Goal: Transaction & Acquisition: Purchase product/service

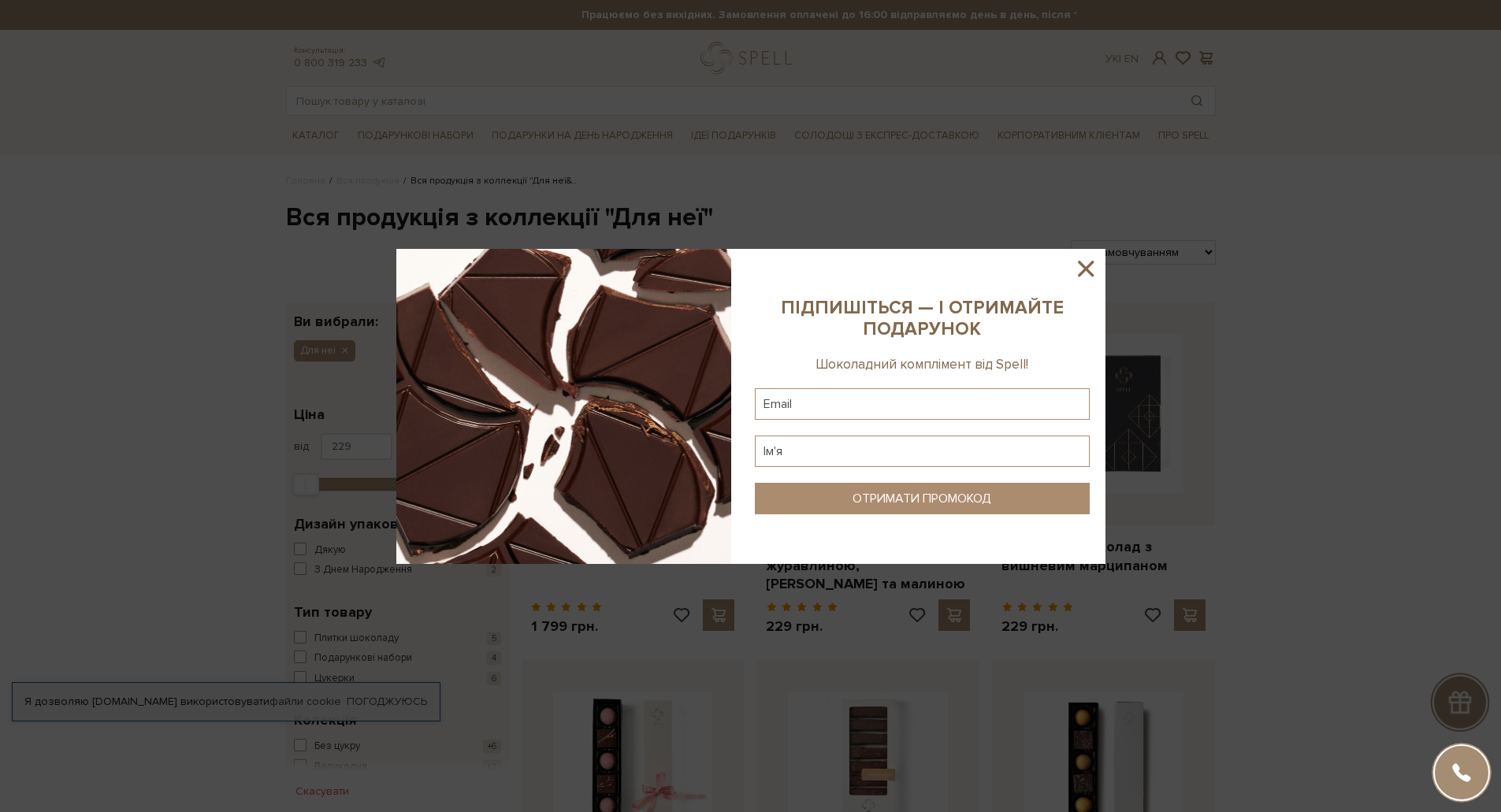
click at [1090, 270] on icon at bounding box center [1085, 269] width 27 height 27
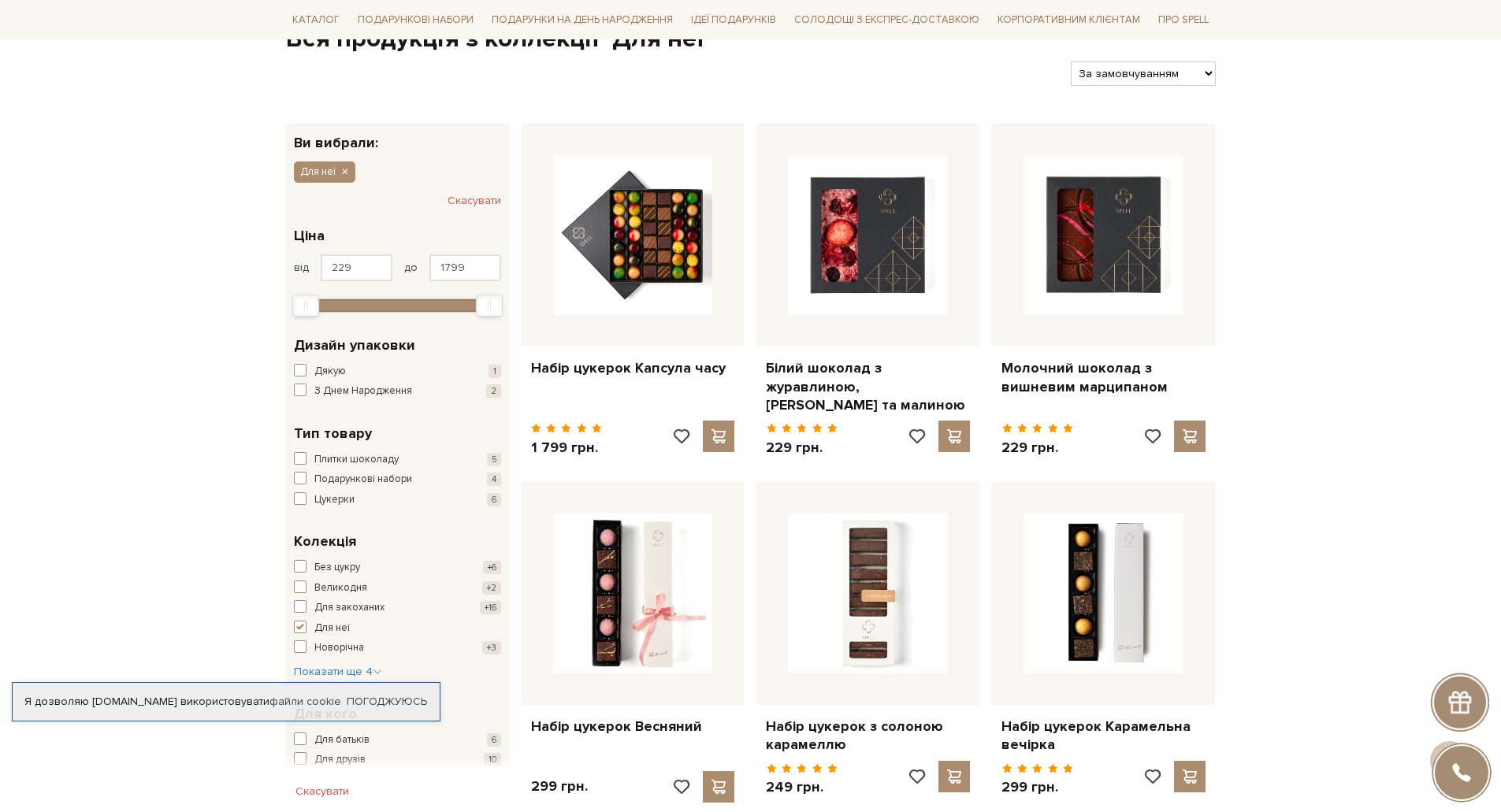
scroll to position [515, 0]
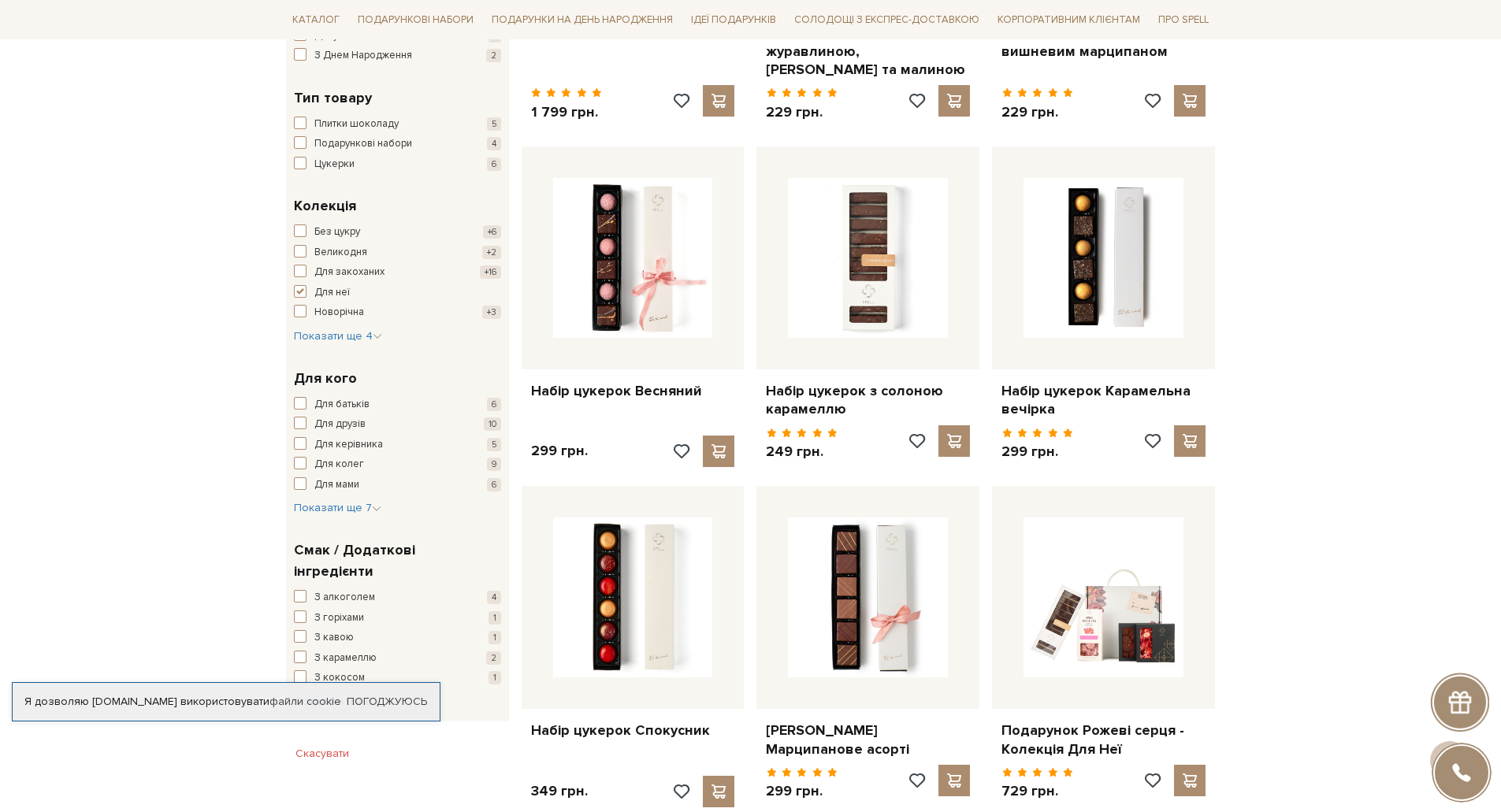
click at [1218, 382] on div "Набір цукерок Карамельна вечірка 299 грн." at bounding box center [1103, 309] width 236 height 327
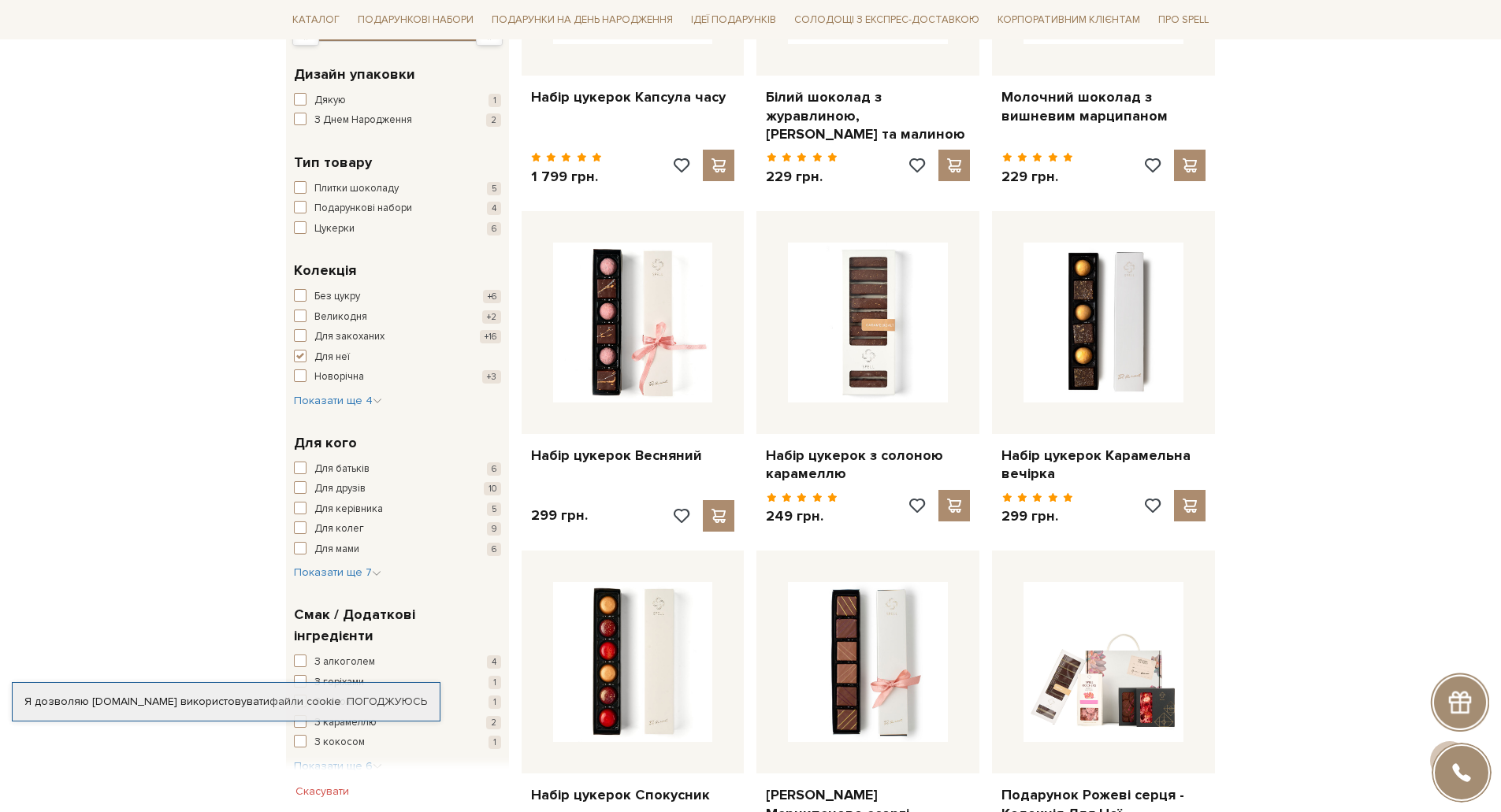
scroll to position [505, 0]
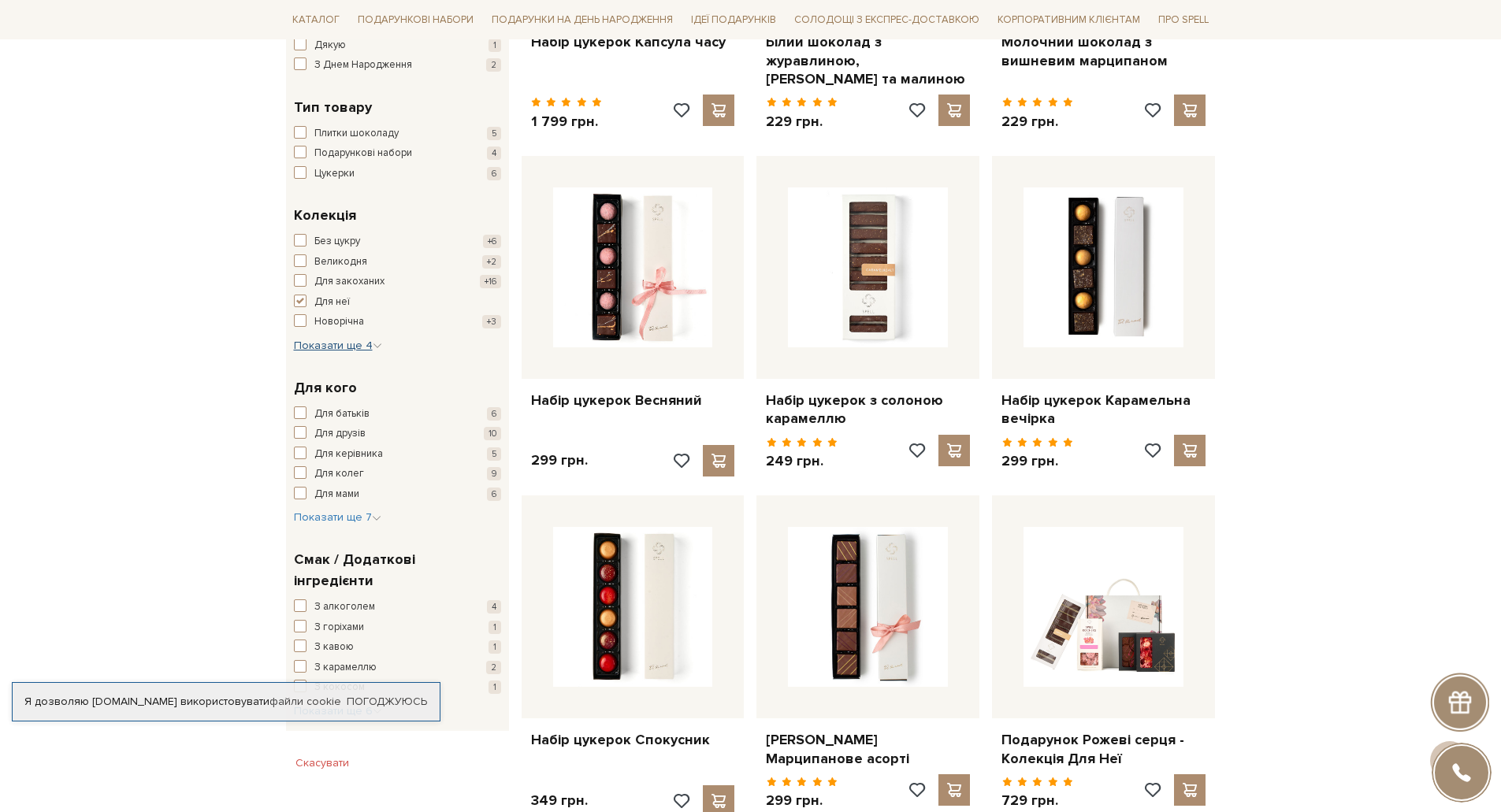
click at [354, 348] on span "Показати ще 4" at bounding box center [338, 345] width 88 height 13
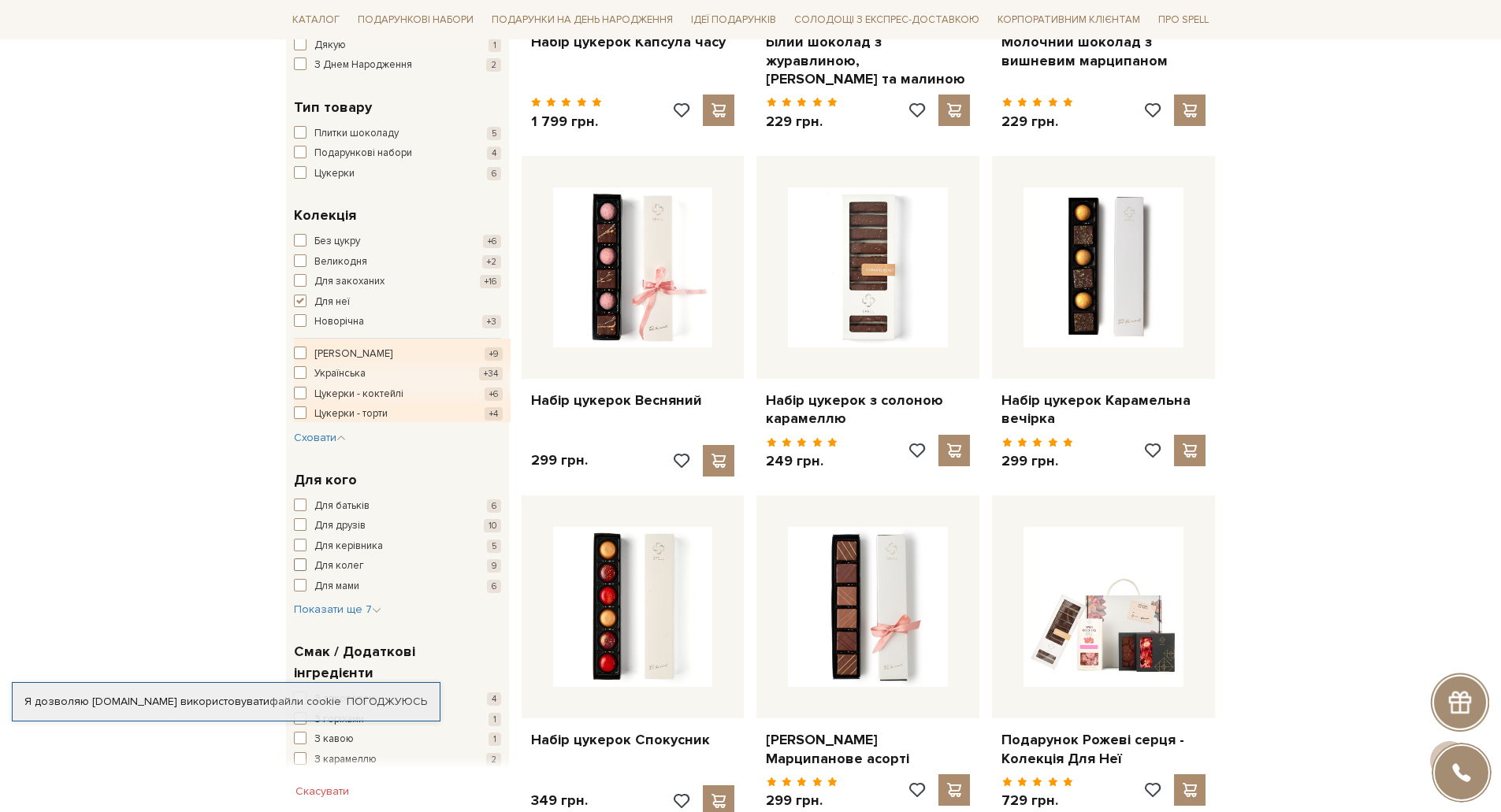
click at [301, 566] on span "button" at bounding box center [300, 565] width 13 height 13
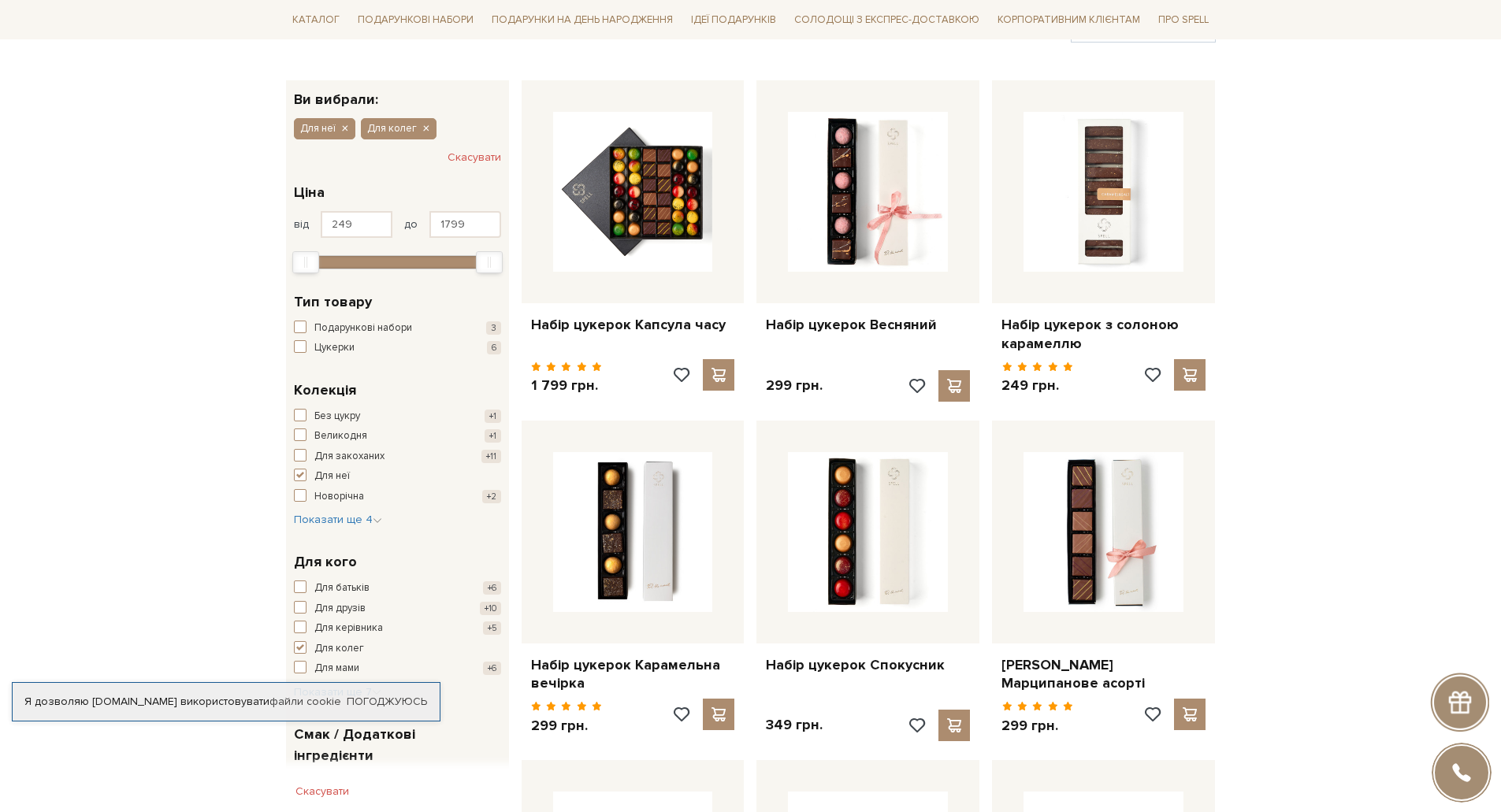
scroll to position [237, 0]
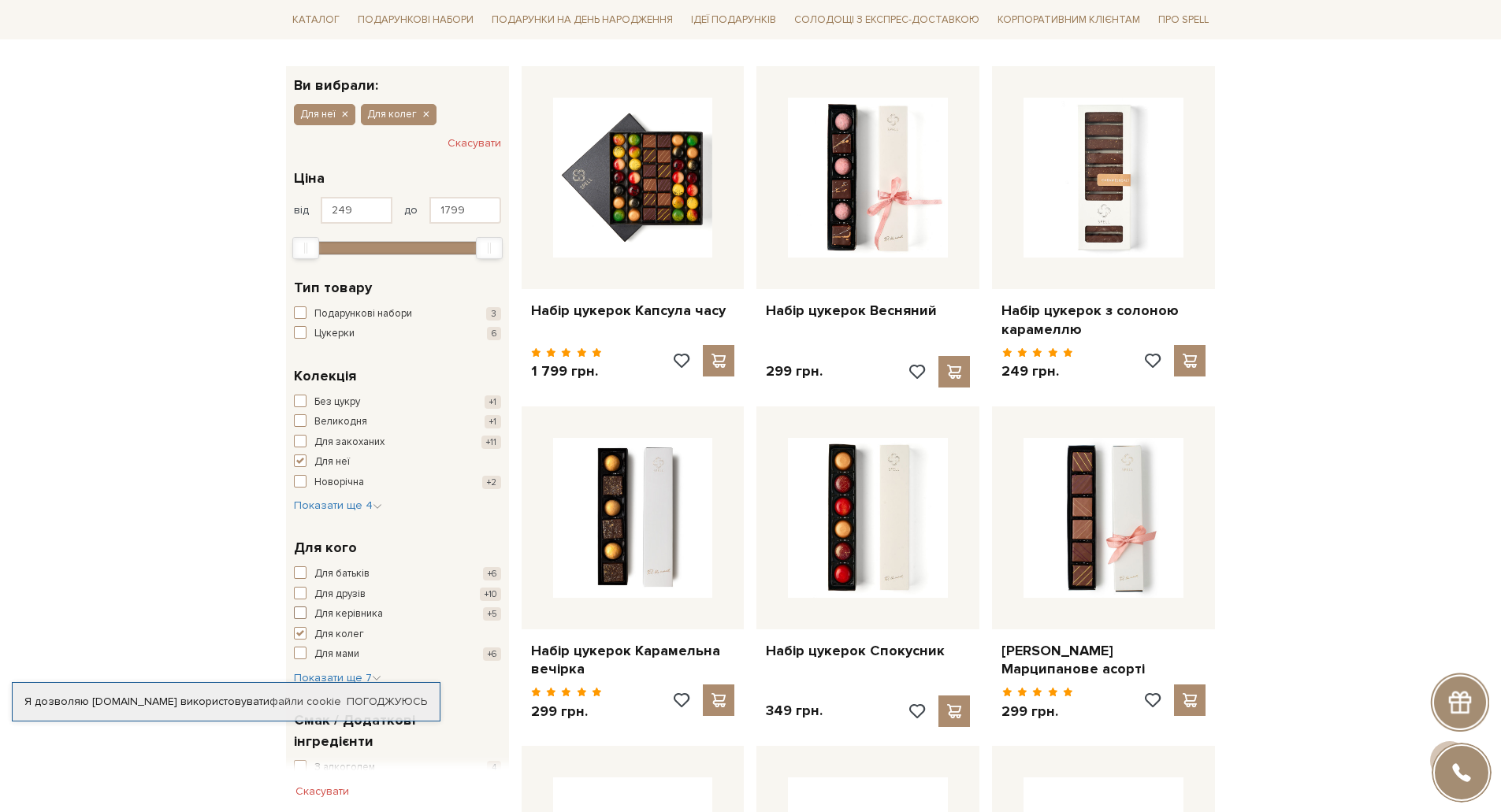
click at [302, 612] on span "button" at bounding box center [300, 613] width 13 height 13
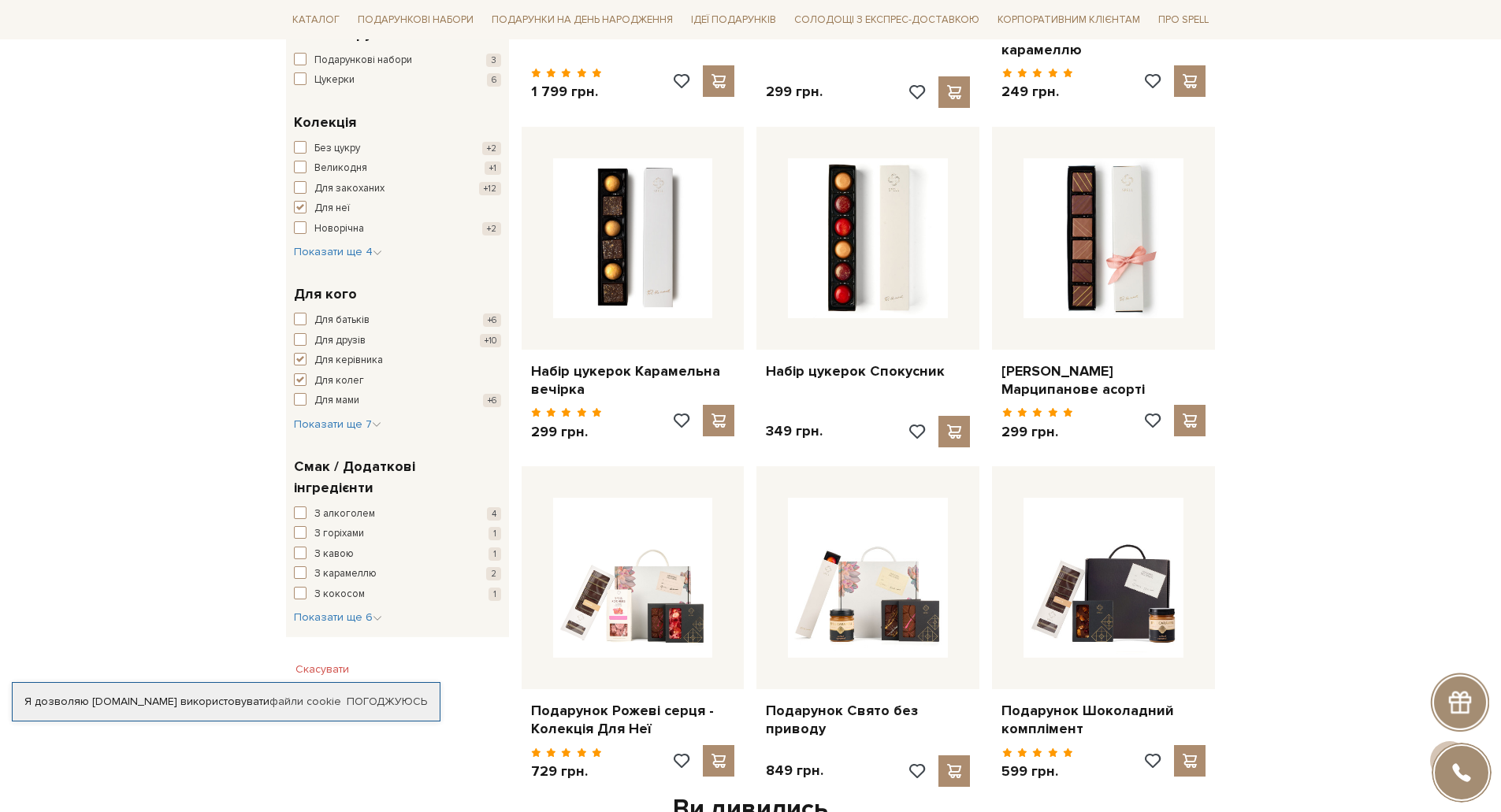
scroll to position [630, 0]
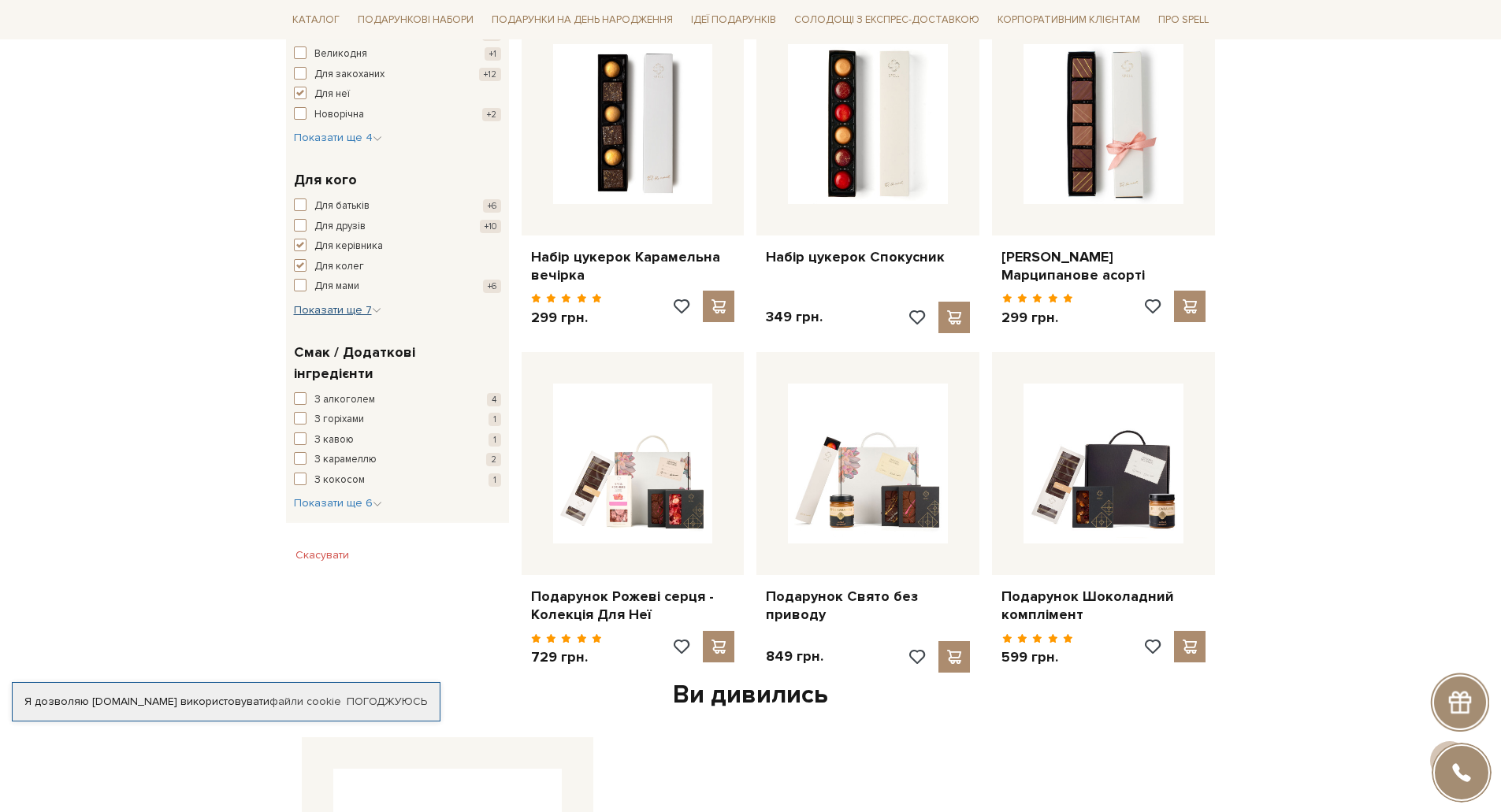
click at [372, 311] on icon "button" at bounding box center [376, 310] width 10 height 10
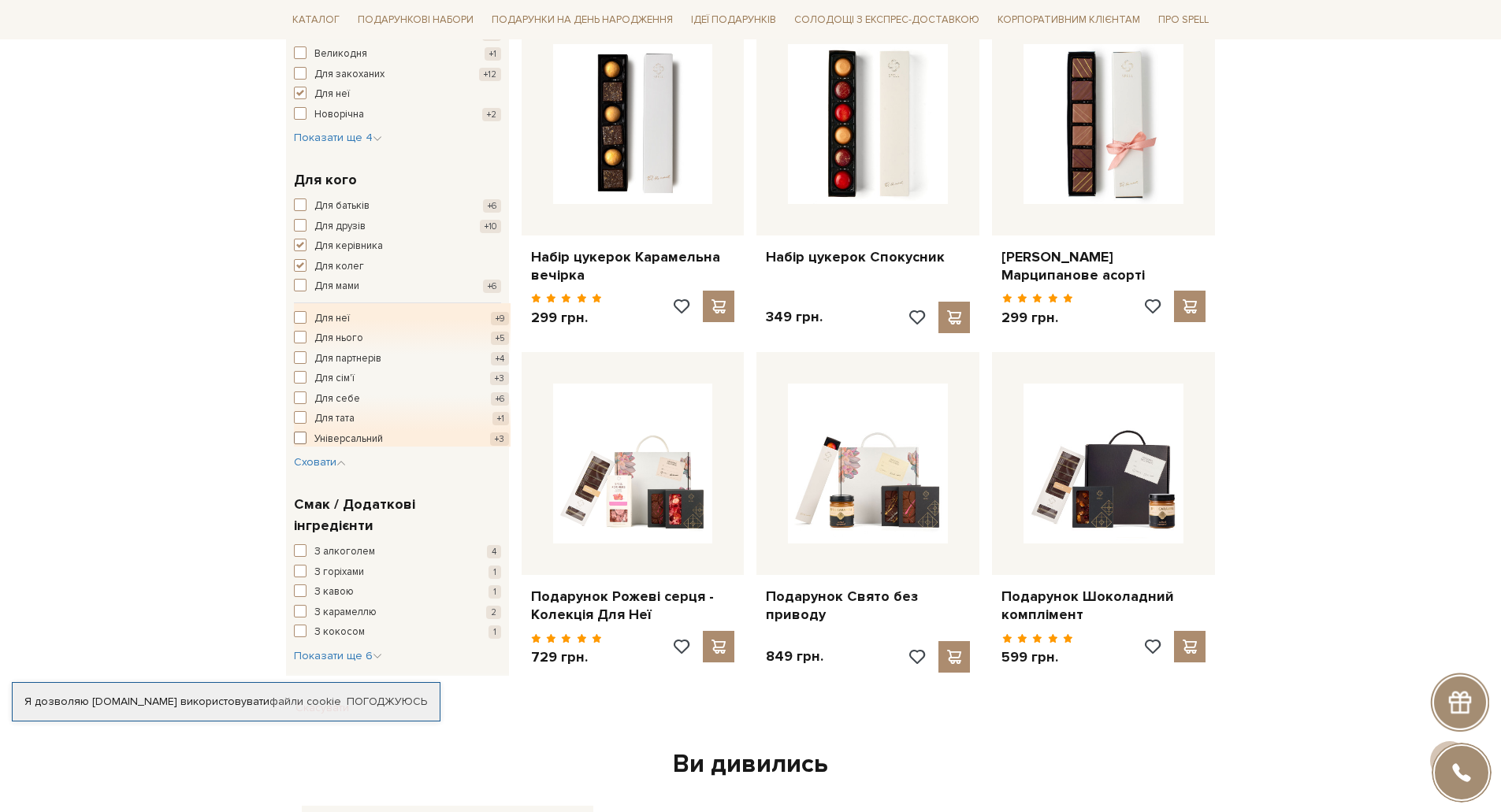
click at [299, 440] on span "button" at bounding box center [300, 438] width 13 height 13
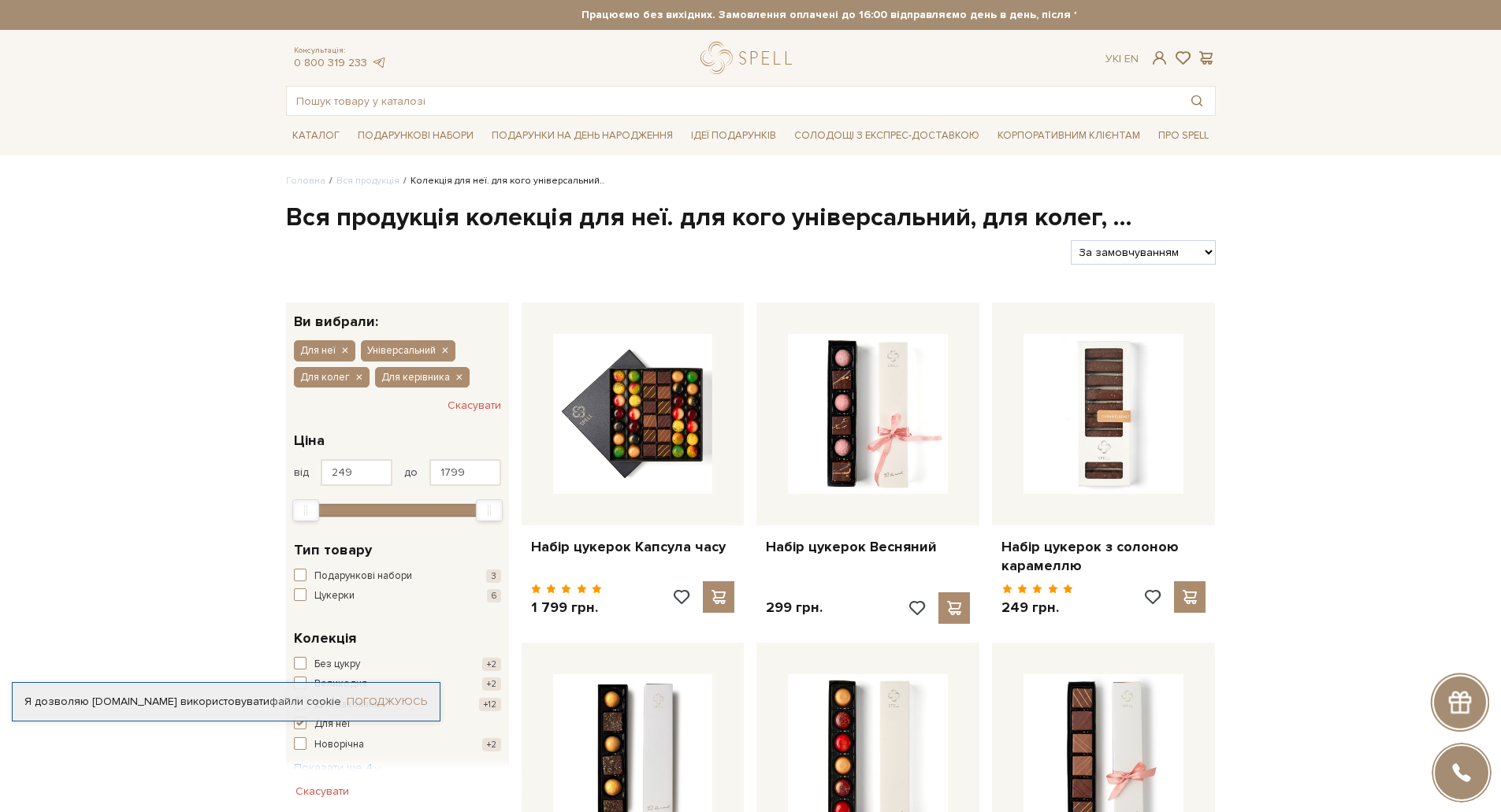
click at [370, 695] on link "Погоджуюсь" at bounding box center [387, 702] width 81 height 14
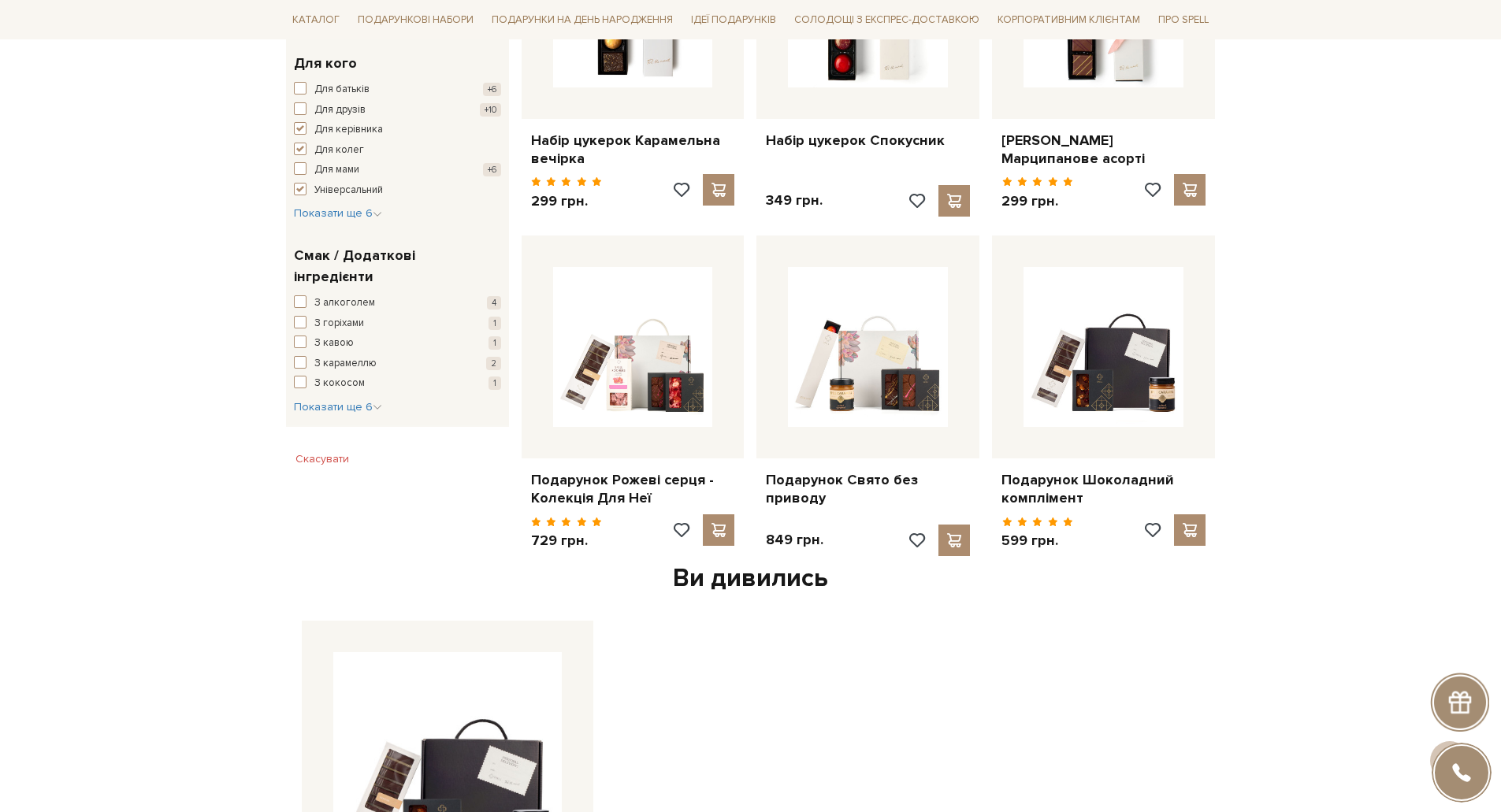
scroll to position [709, 0]
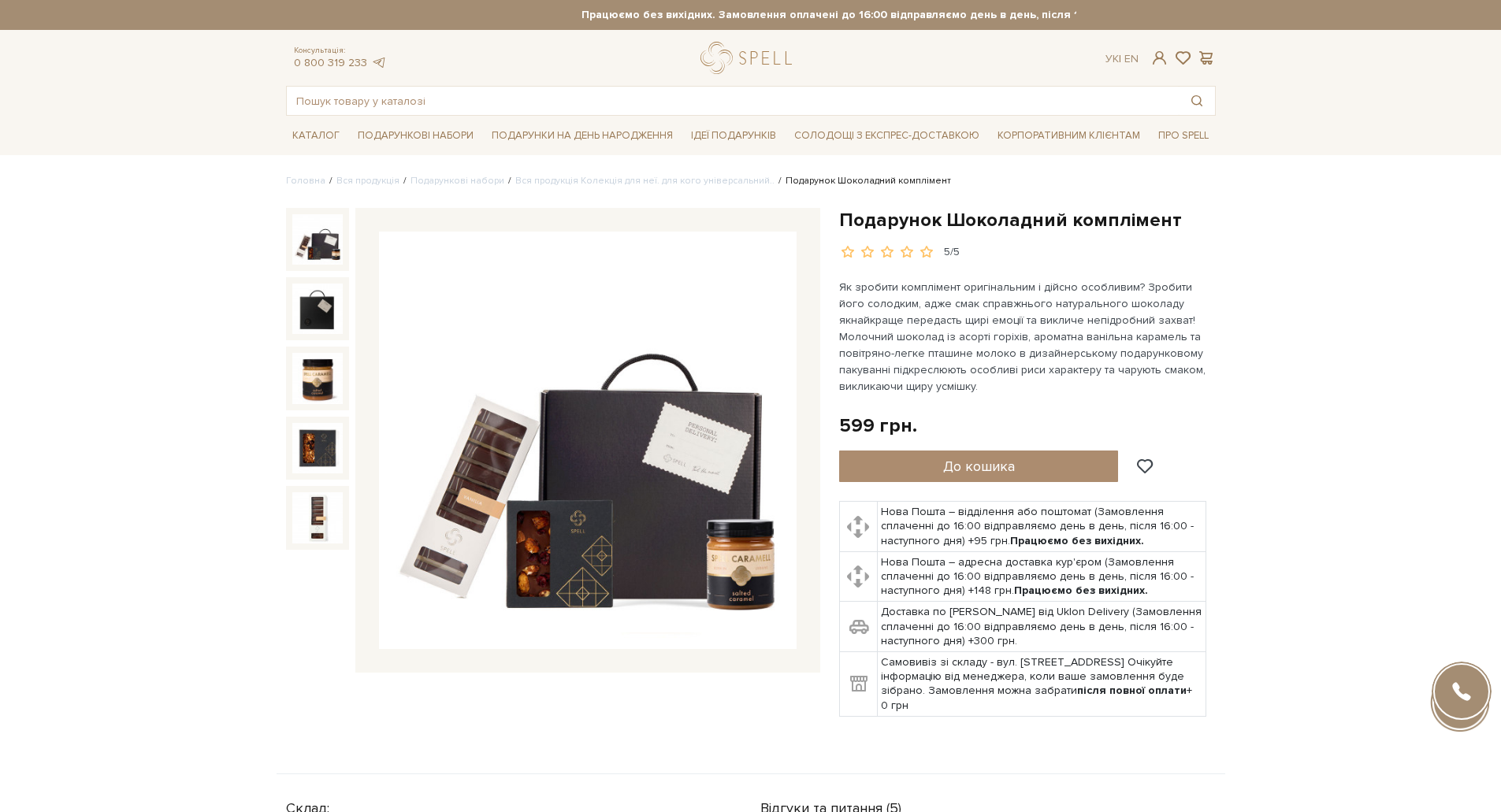
click at [699, 452] on img at bounding box center [588, 440] width 418 height 418
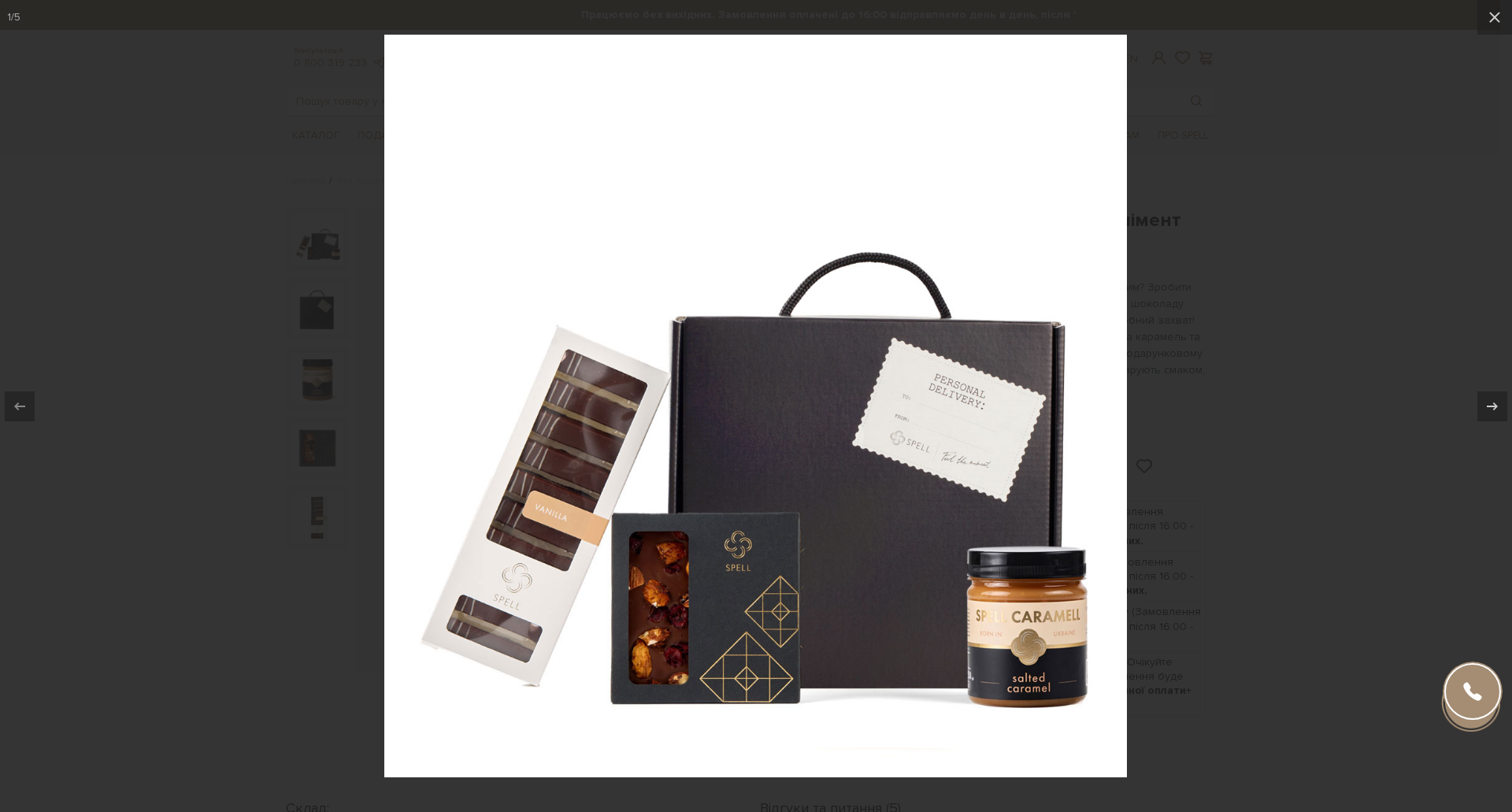
click at [889, 438] on img at bounding box center [756, 406] width 743 height 743
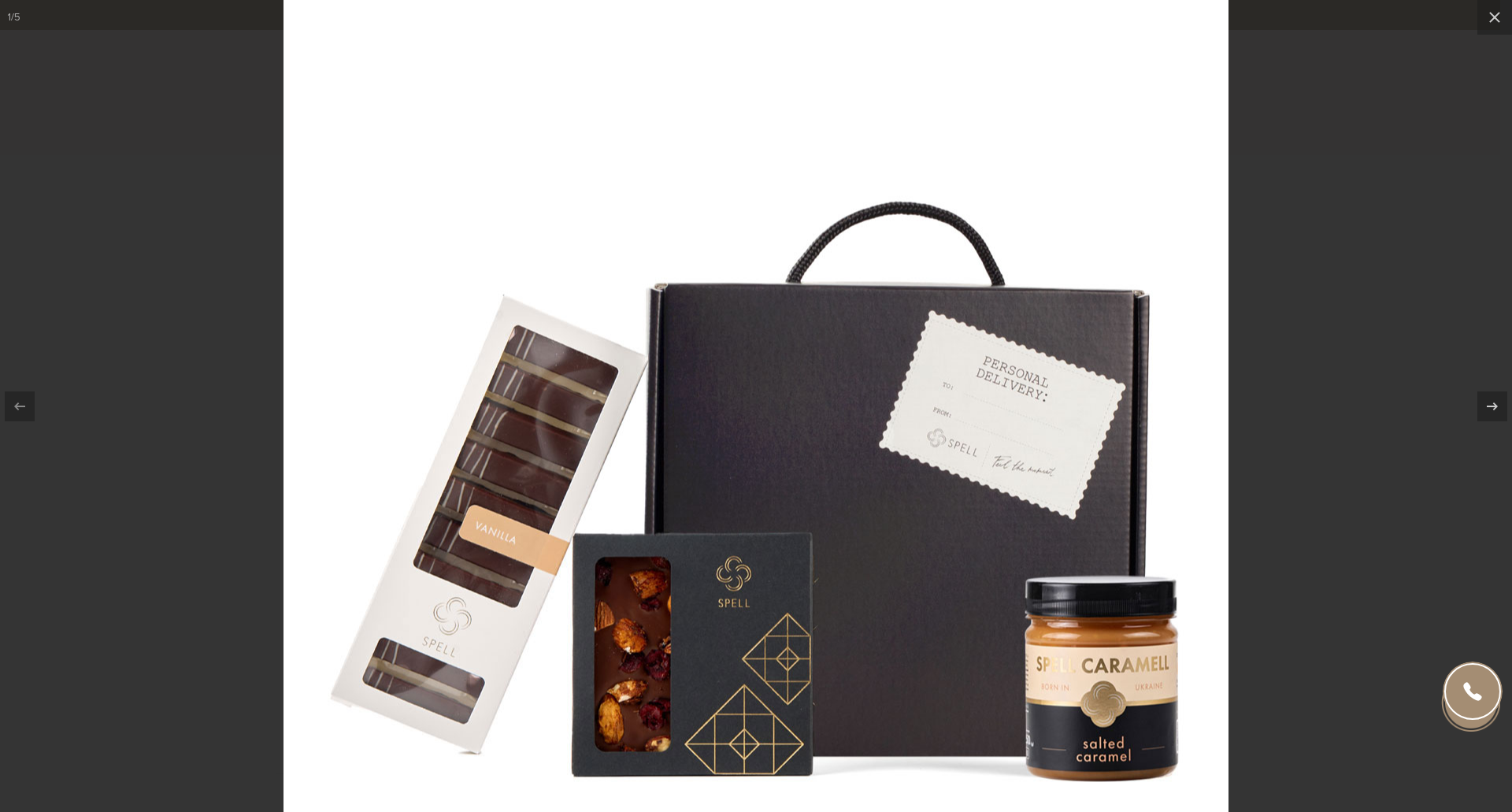
click at [889, 438] on img at bounding box center [756, 397] width 945 height 945
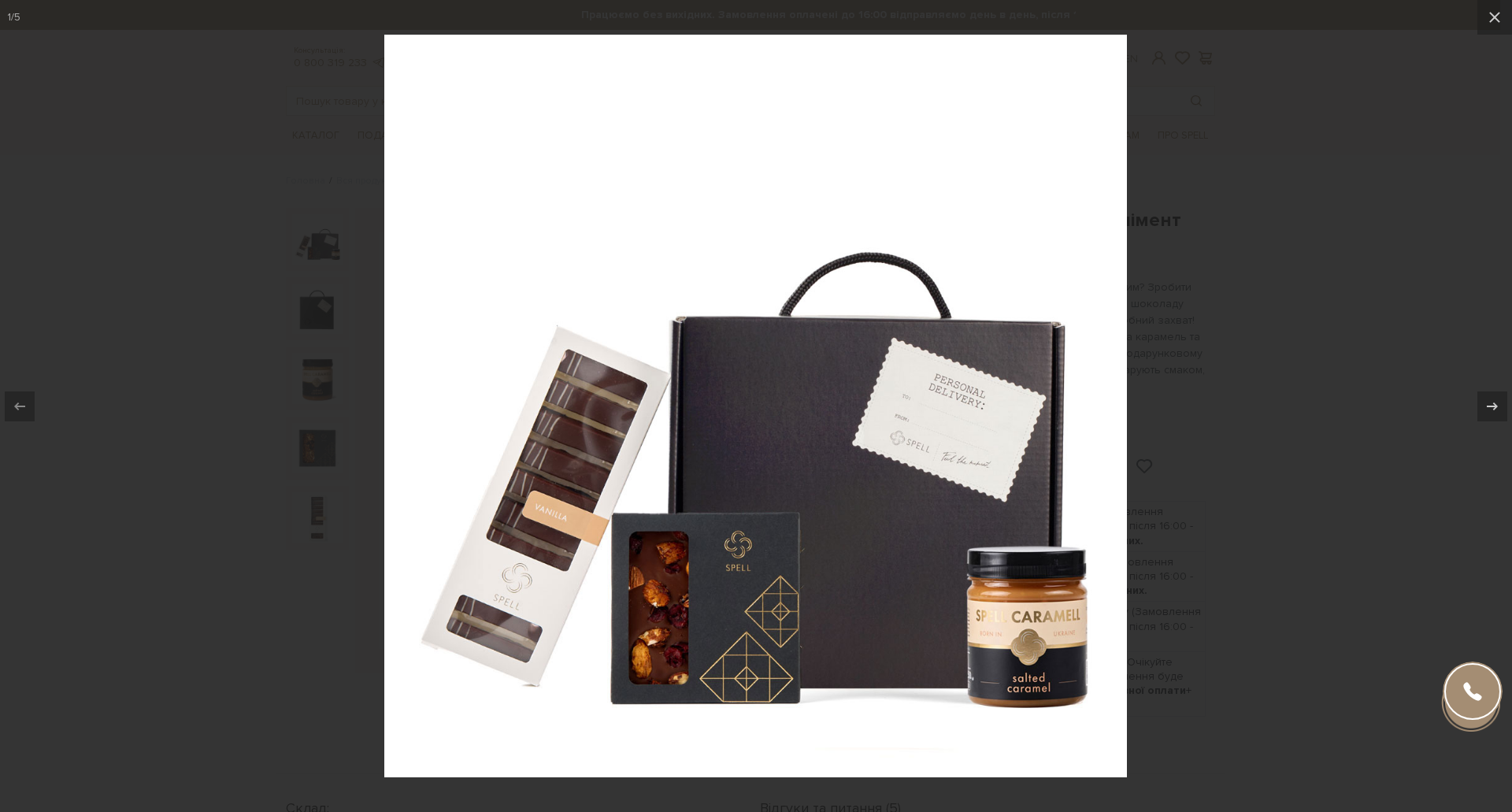
click at [1212, 377] on div at bounding box center [756, 406] width 1512 height 812
